Goal: Task Accomplishment & Management: Manage account settings

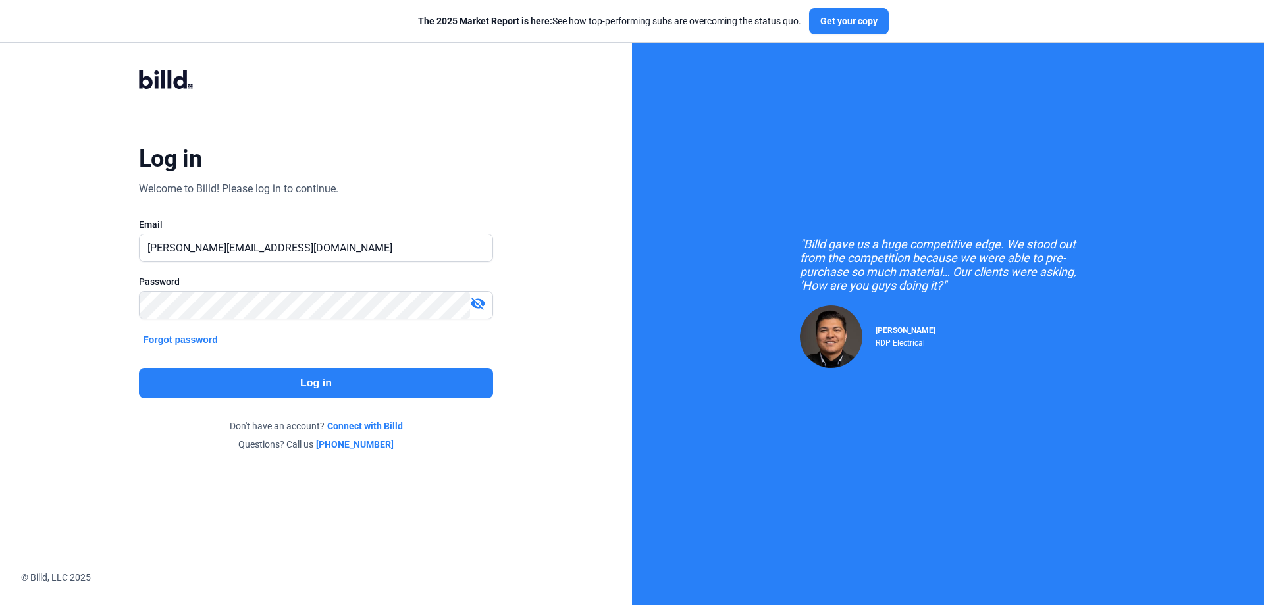
click at [233, 378] on button "Log in" at bounding box center [316, 383] width 354 height 30
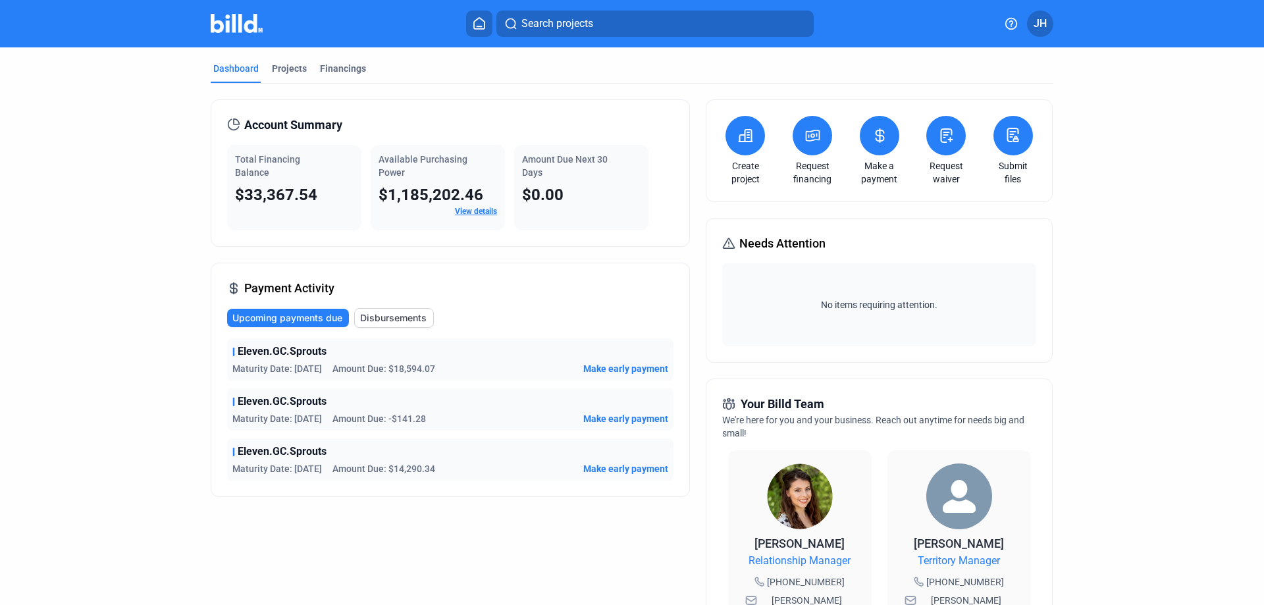
click at [474, 207] on link "View details" at bounding box center [476, 211] width 42 height 9
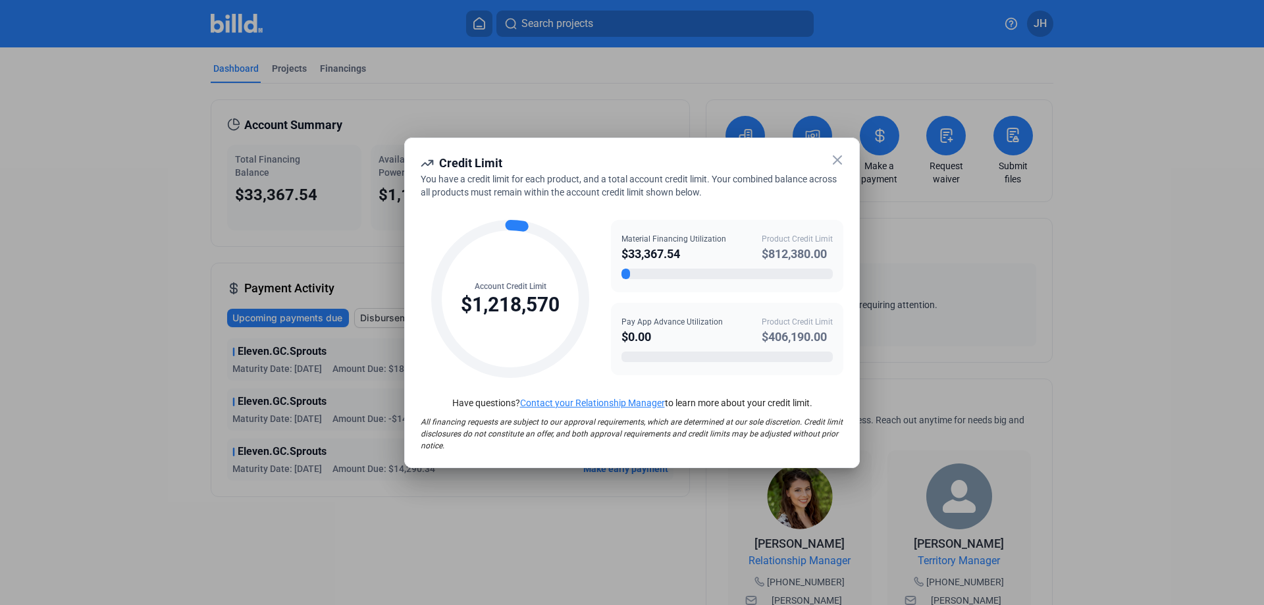
click at [839, 161] on icon at bounding box center [838, 160] width 8 height 8
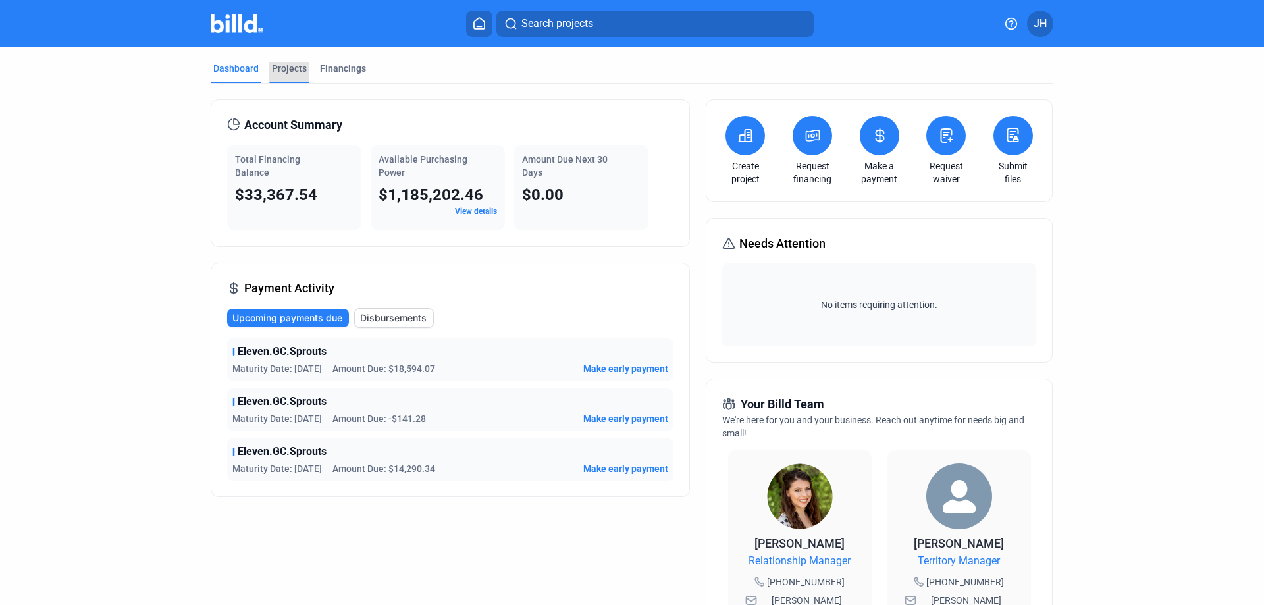
click at [276, 77] on div "Projects" at bounding box center [289, 72] width 40 height 21
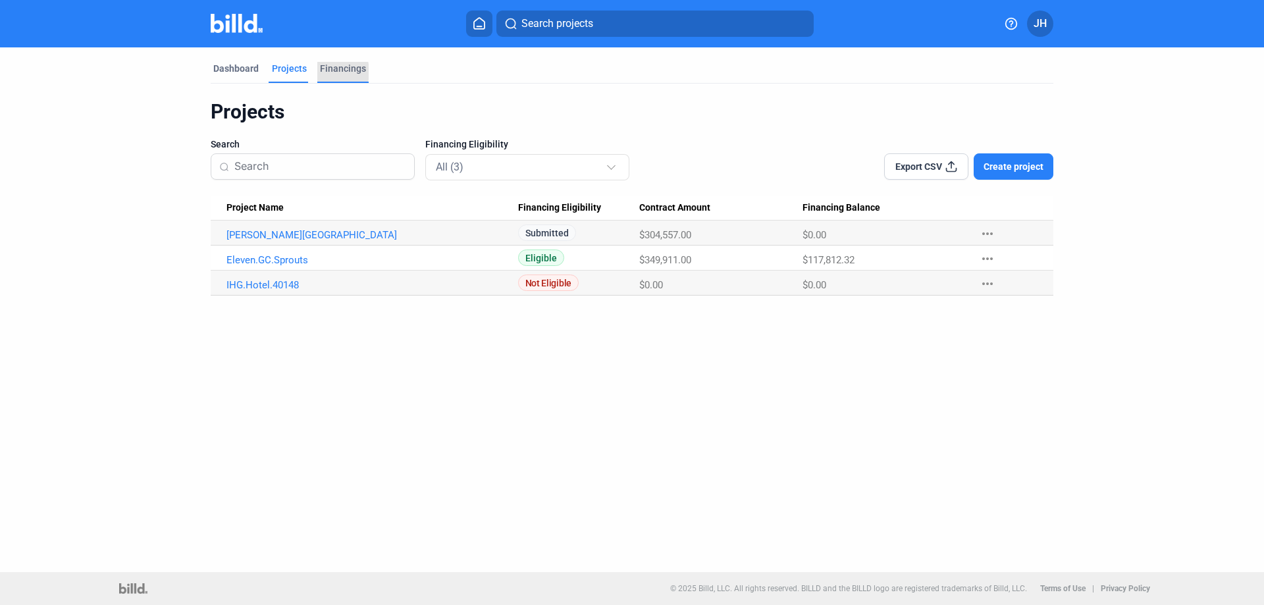
click at [323, 72] on div "Financings" at bounding box center [343, 68] width 46 height 13
